Goal: Task Accomplishment & Management: Manage account settings

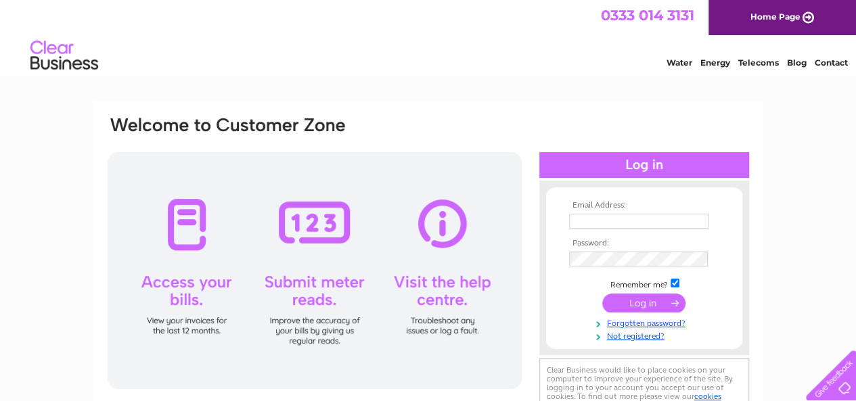
type input "khurramshazad30@outlook.com"
click at [612, 295] on input "submit" at bounding box center [643, 303] width 83 height 19
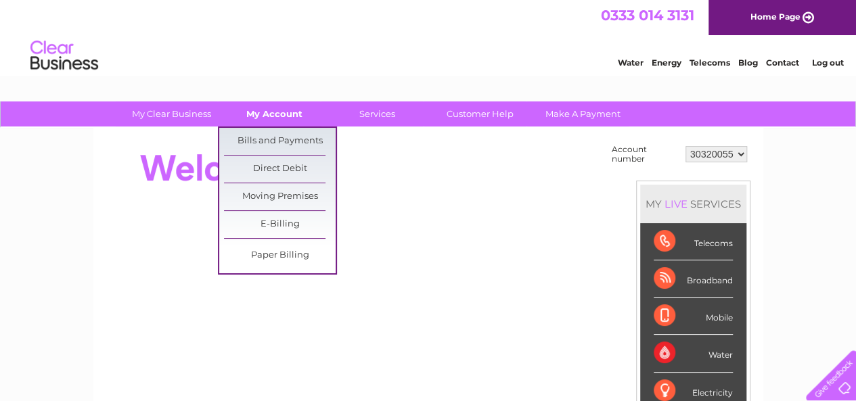
click at [246, 104] on link "My Account" at bounding box center [275, 113] width 112 height 25
click at [258, 151] on link "Bills and Payments" at bounding box center [280, 141] width 112 height 27
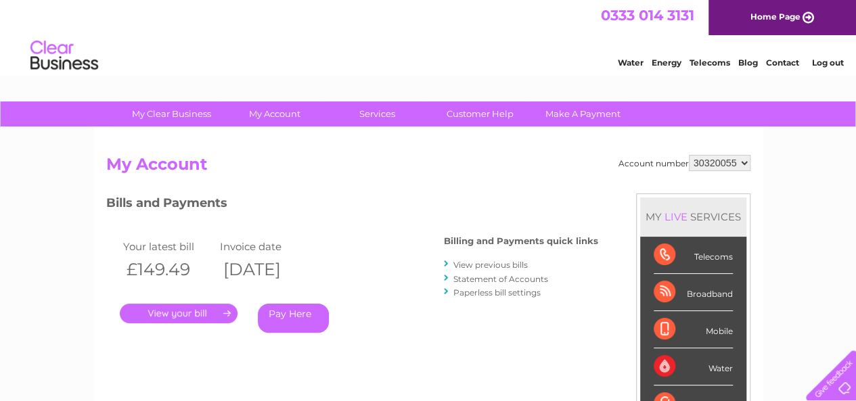
click at [487, 278] on link "Statement of Accounts" at bounding box center [500, 279] width 95 height 10
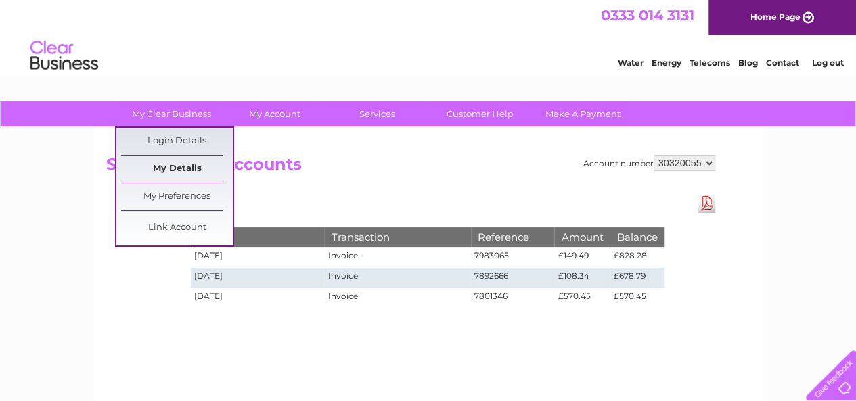
click at [180, 166] on link "My Details" at bounding box center [177, 169] width 112 height 27
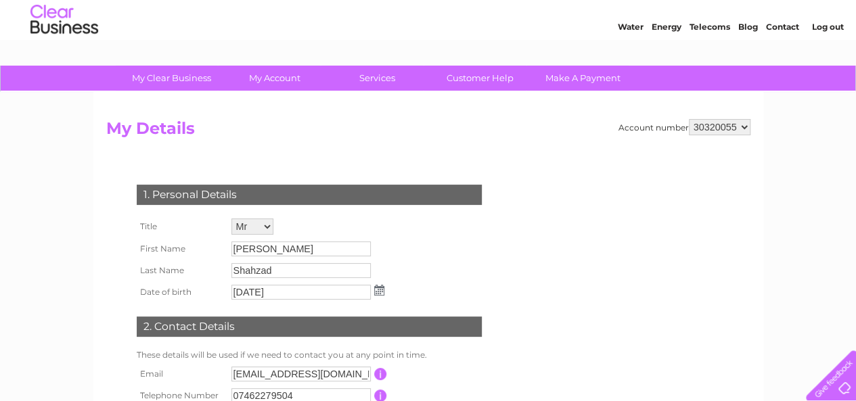
scroll to position [28, 0]
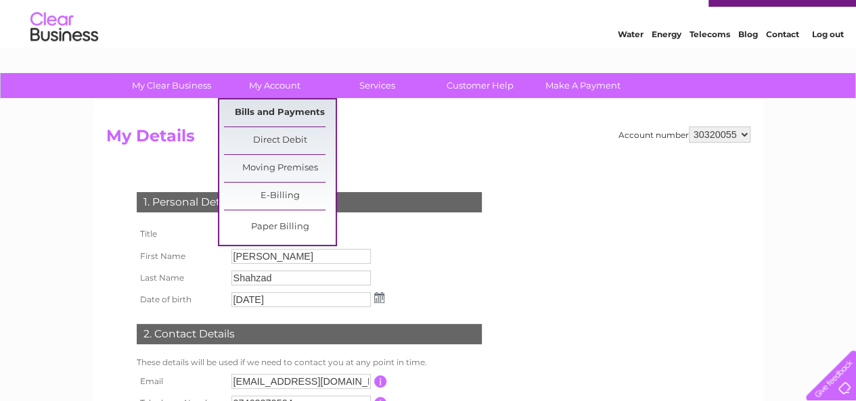
click at [292, 118] on link "Bills and Payments" at bounding box center [280, 112] width 112 height 27
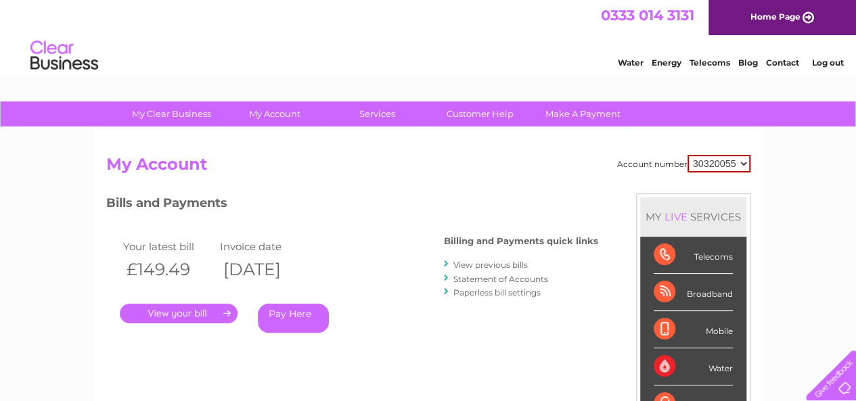
click at [206, 310] on link "." at bounding box center [179, 314] width 118 height 20
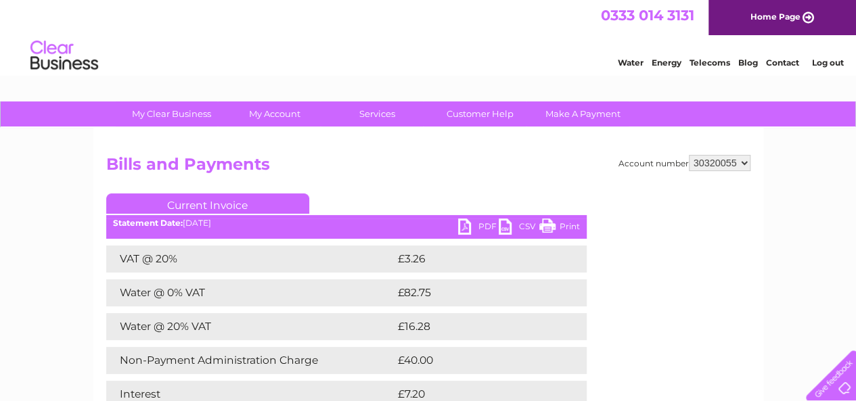
click at [468, 235] on link "PDF" at bounding box center [478, 229] width 41 height 20
